Goal: Task Accomplishment & Management: Use online tool/utility

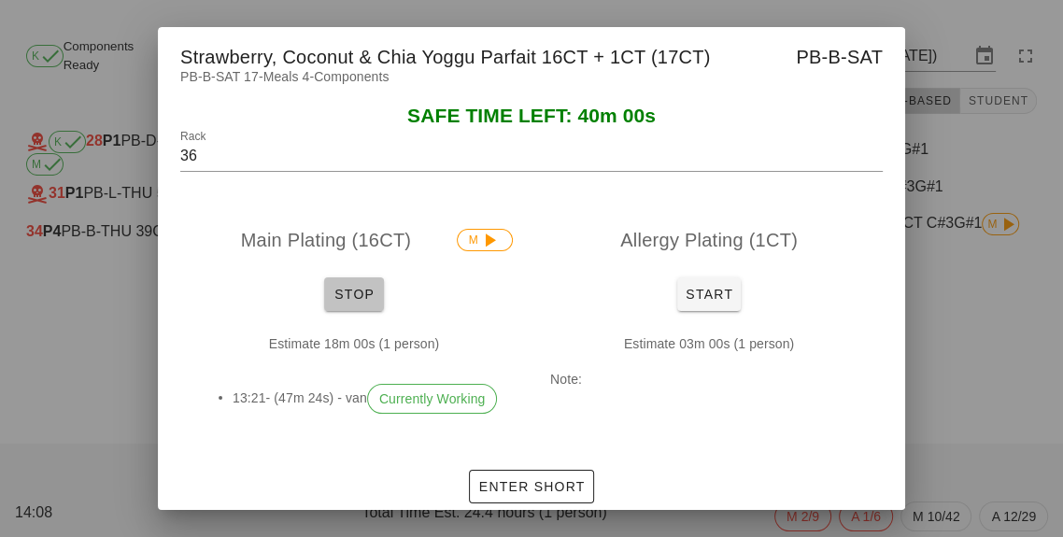
click at [361, 302] on span "Stop" at bounding box center [354, 294] width 45 height 15
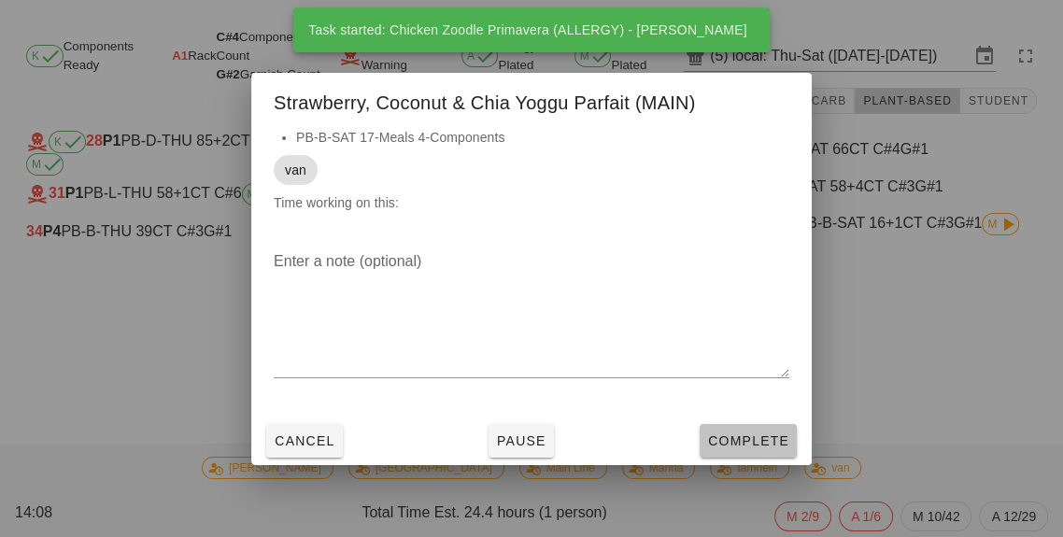
click at [760, 458] on button "Complete" at bounding box center [748, 441] width 97 height 34
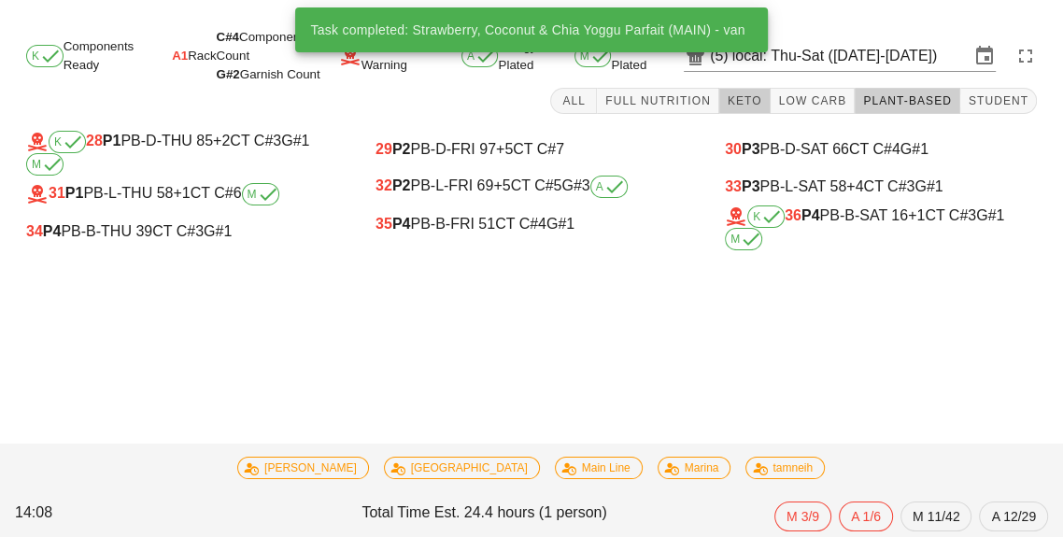
click at [743, 110] on button "Keto" at bounding box center [744, 101] width 51 height 26
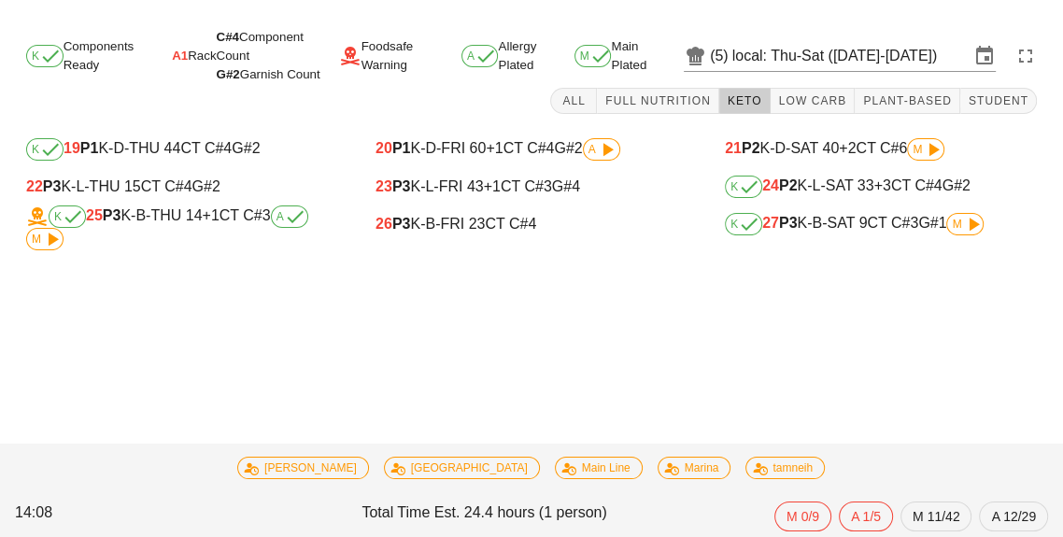
click at [964, 219] on span "M" at bounding box center [965, 224] width 26 height 11
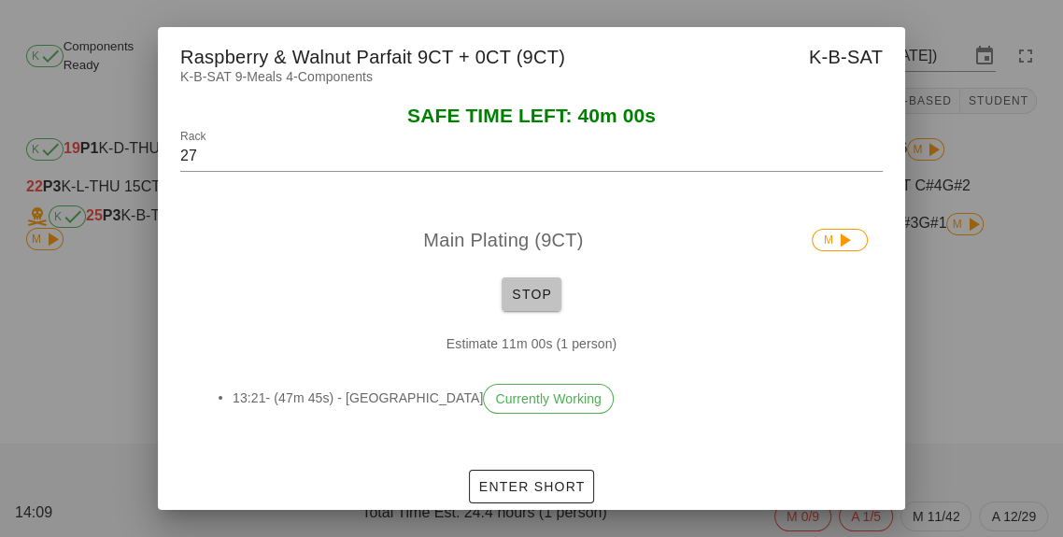
click at [535, 302] on span "Stop" at bounding box center [531, 294] width 45 height 15
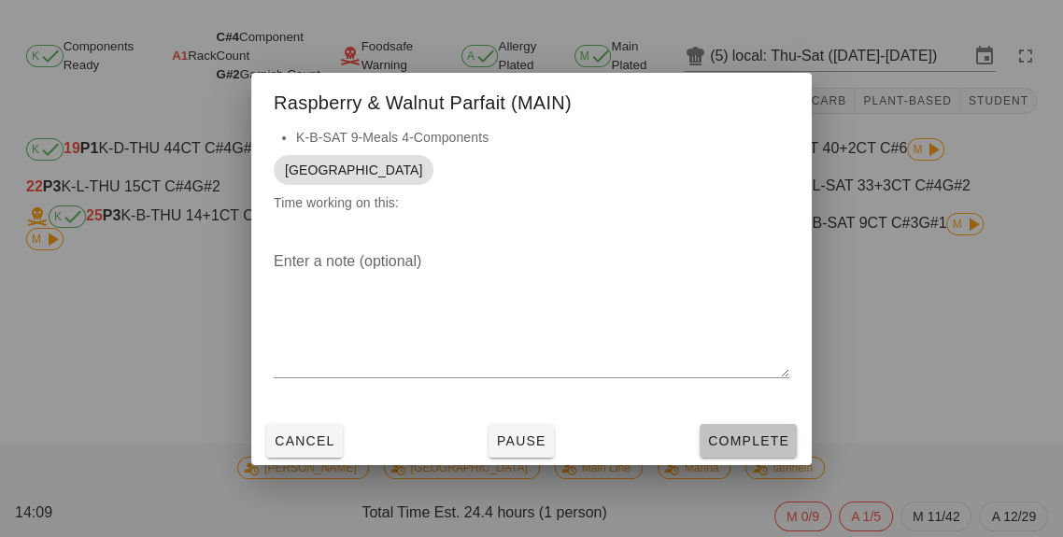
click at [757, 458] on button "Complete" at bounding box center [748, 441] width 97 height 34
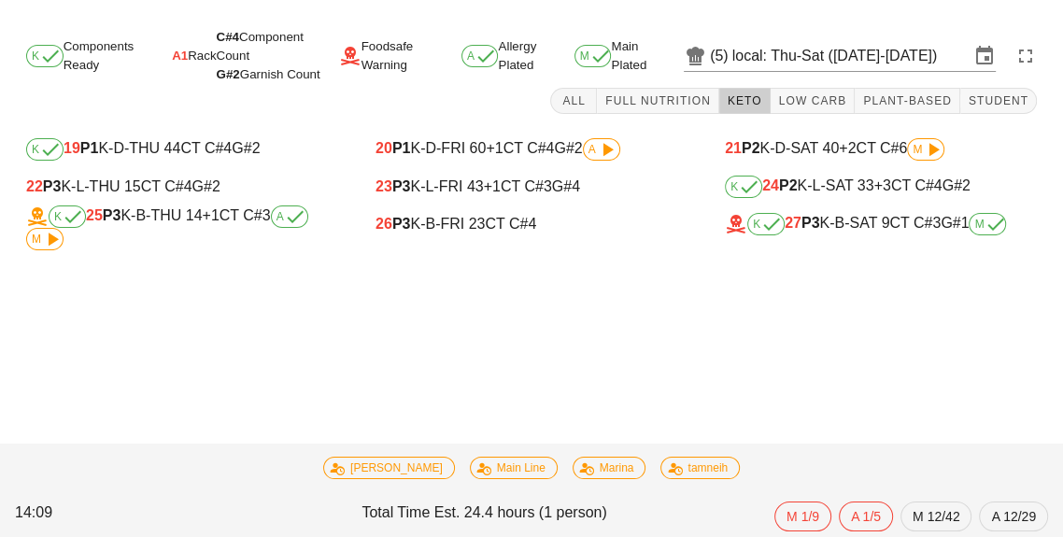
click at [52, 248] on icon at bounding box center [52, 239] width 22 height 22
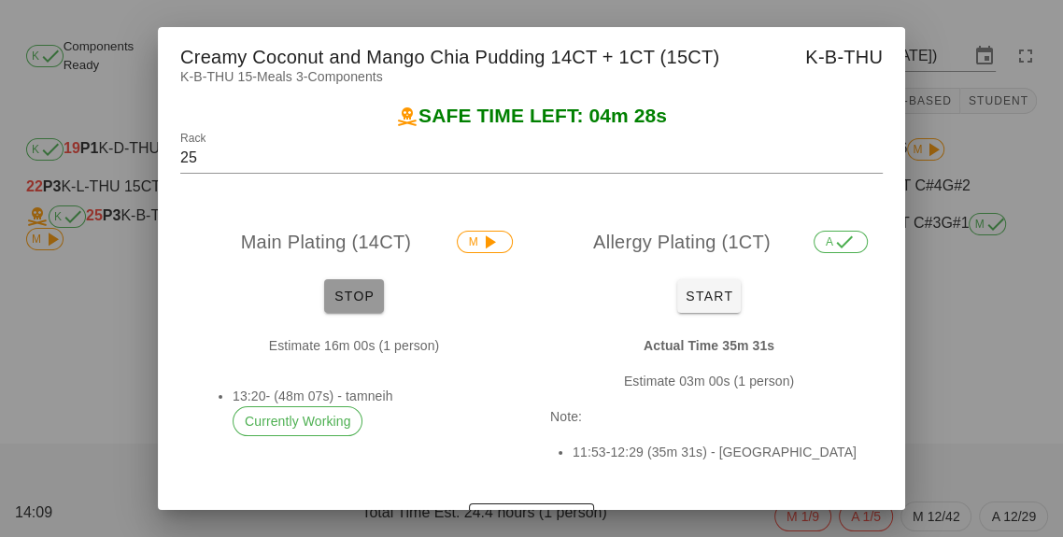
click at [359, 304] on span "Stop" at bounding box center [354, 296] width 45 height 15
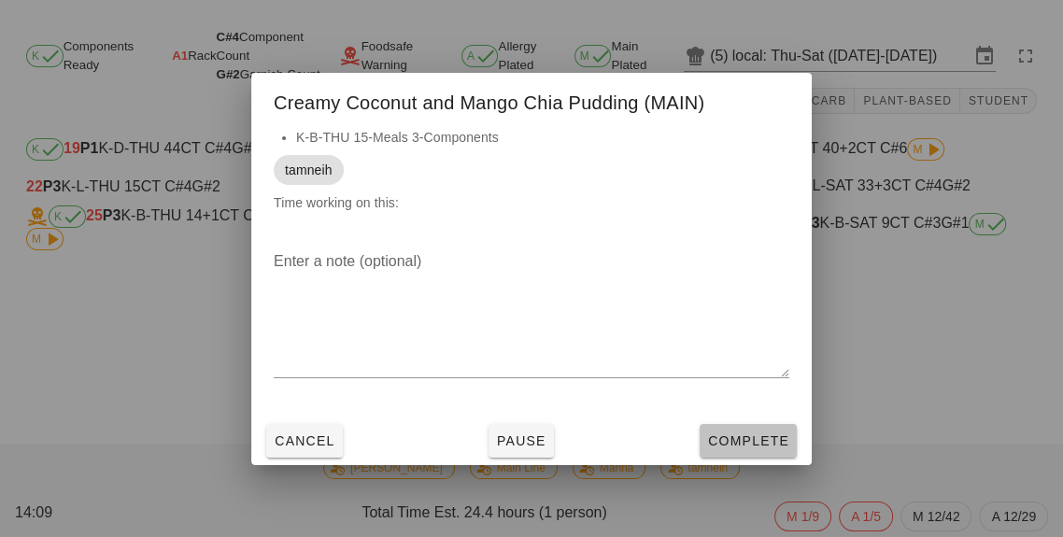
click at [752, 448] on span "Complete" at bounding box center [748, 440] width 82 height 15
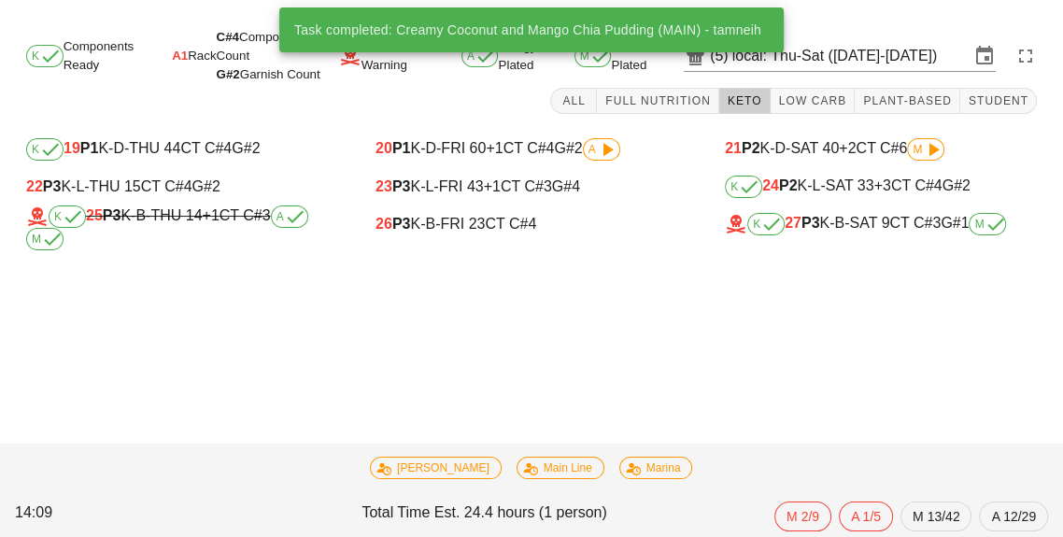
click at [649, 138] on div "20 P1 K-D-FRI 60 +1 CT C#4 G#2 A" at bounding box center [531, 149] width 312 height 22
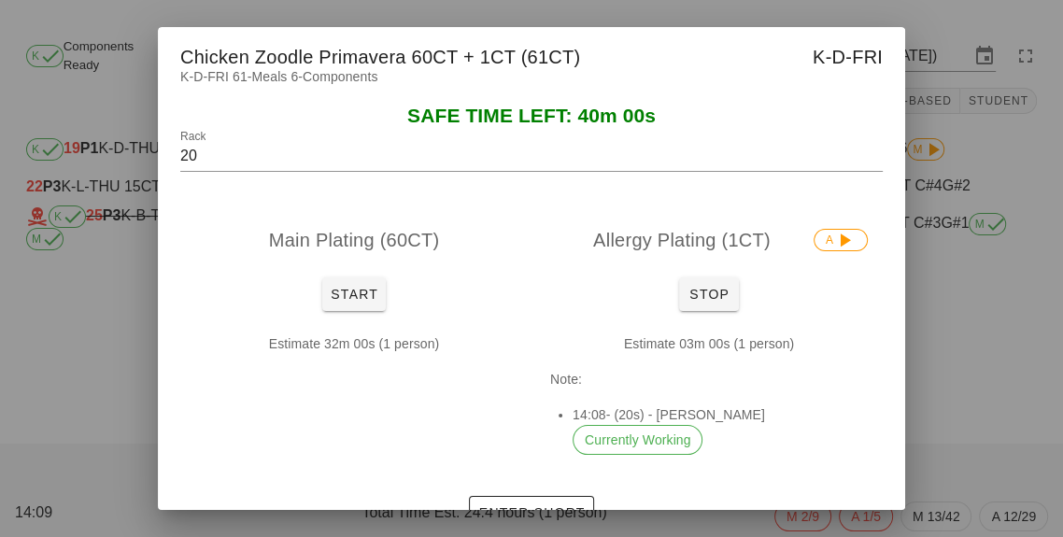
click at [995, 402] on div at bounding box center [531, 268] width 1063 height 537
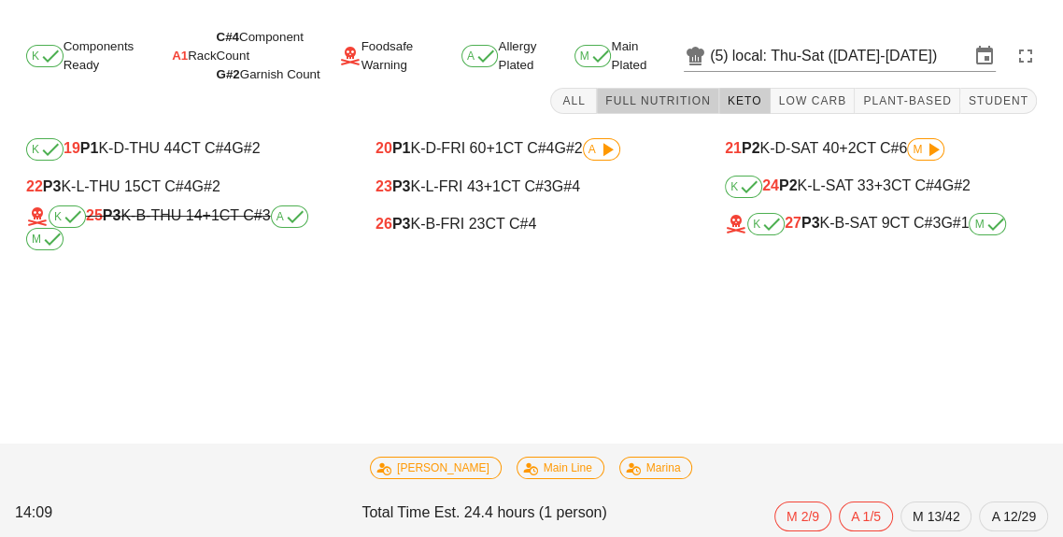
click at [672, 106] on span "Full Nutrition" at bounding box center [657, 100] width 106 height 13
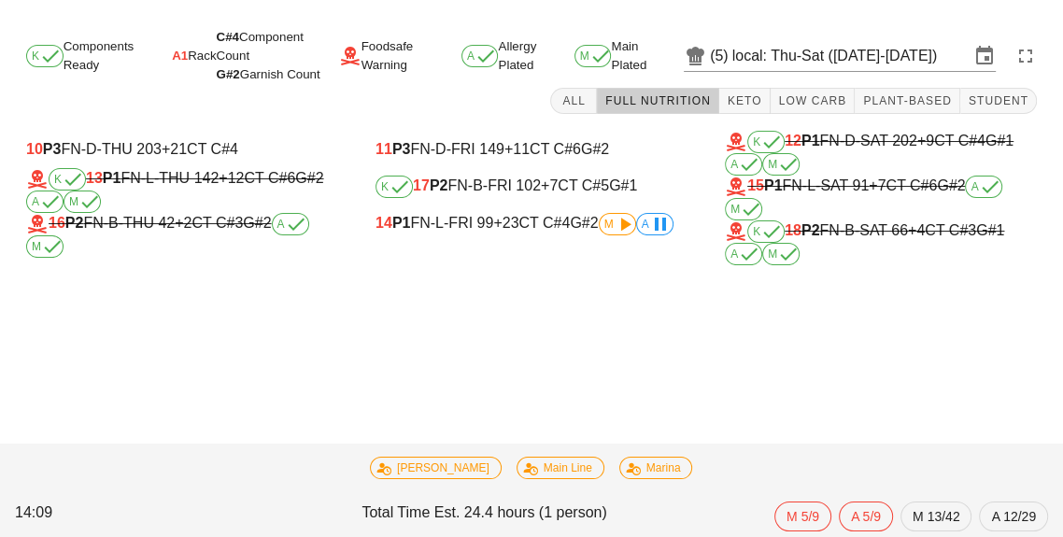
click at [516, 197] on div "K 17 P2 FN-B-FRI 102 +7 CT C#5 G#1" at bounding box center [531, 187] width 312 height 22
type input "17"
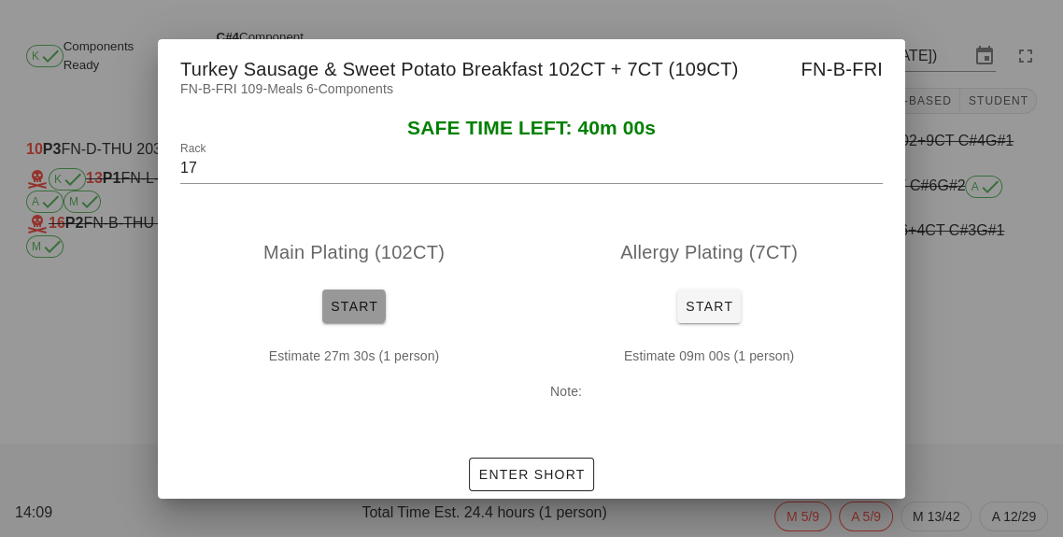
click at [365, 314] on span "Start" at bounding box center [354, 306] width 49 height 15
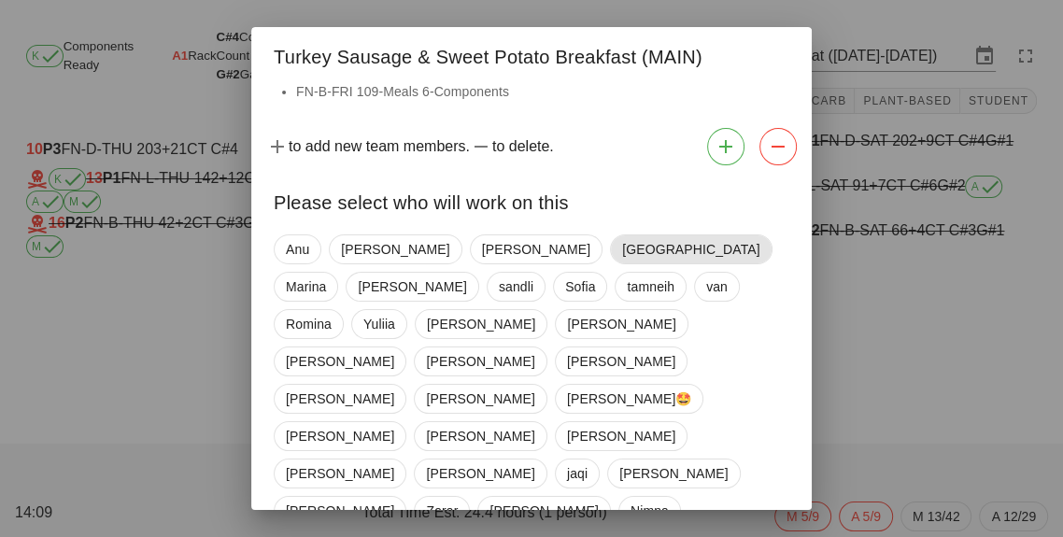
click at [622, 263] on span "[GEOGRAPHIC_DATA]" at bounding box center [690, 249] width 137 height 28
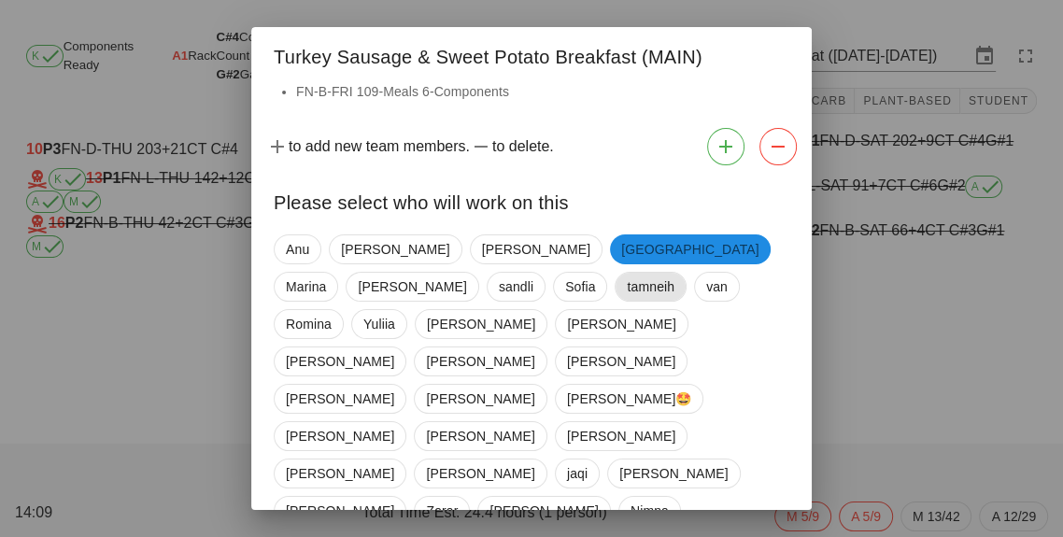
click at [627, 301] on span "tamneih" at bounding box center [651, 287] width 48 height 28
click at [704, 299] on span "van" at bounding box center [714, 287] width 21 height 28
